Goal: Check status: Check status

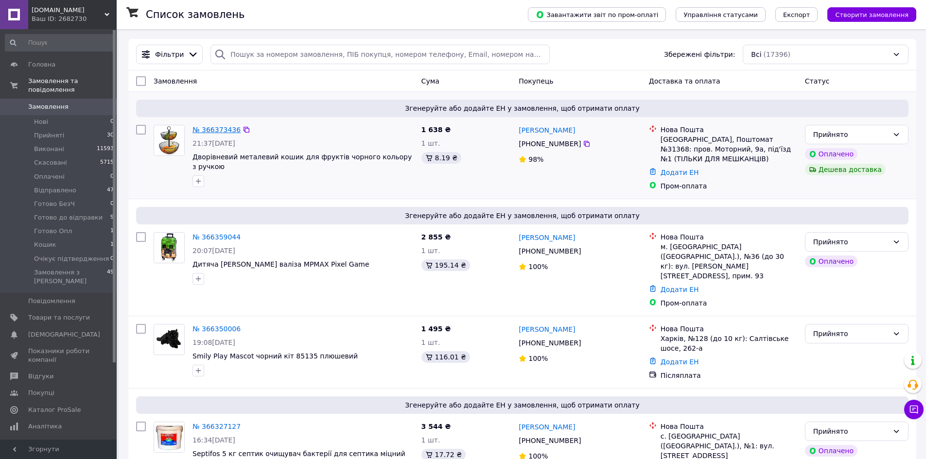
click at [226, 128] on link "№ 366373436" at bounding box center [217, 130] width 48 height 8
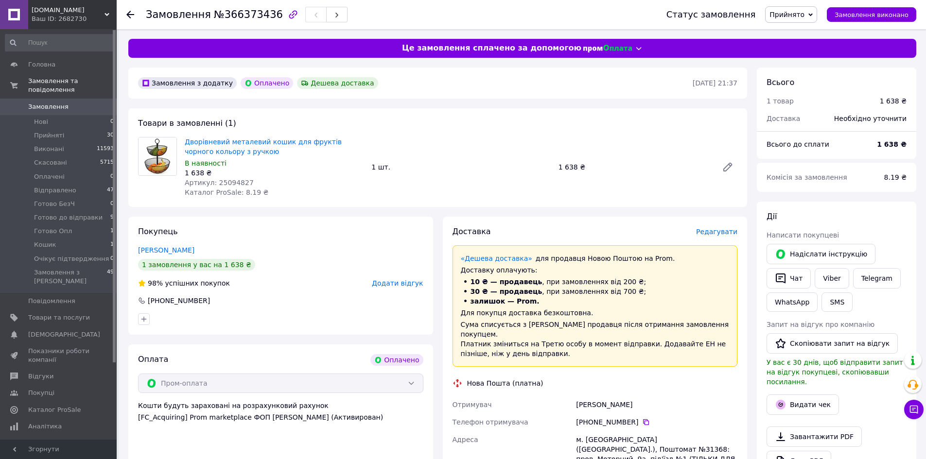
click at [62, 103] on span "Замовлення" at bounding box center [48, 107] width 40 height 9
